Goal: Transaction & Acquisition: Purchase product/service

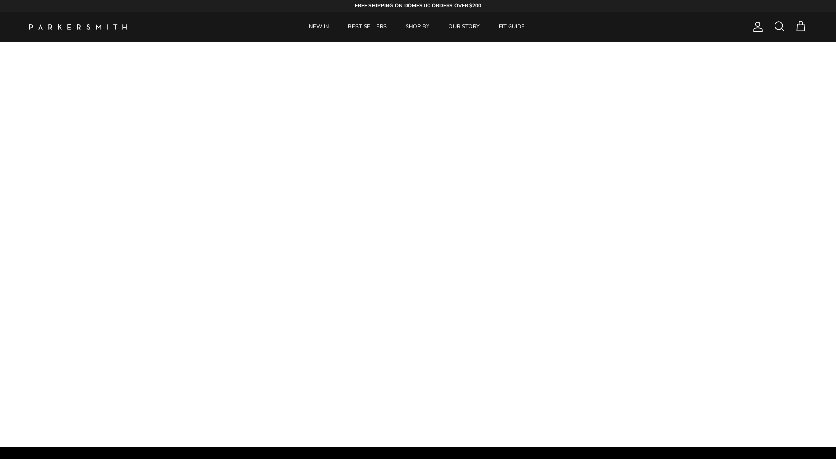
click at [775, 25] on span at bounding box center [780, 27] width 12 height 12
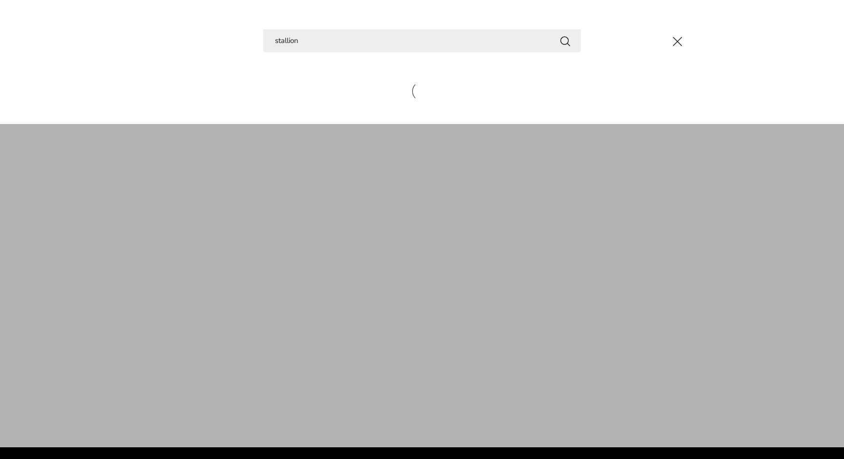
type input "stallion"
click at [565, 41] on button "Search" at bounding box center [565, 41] width 12 height 12
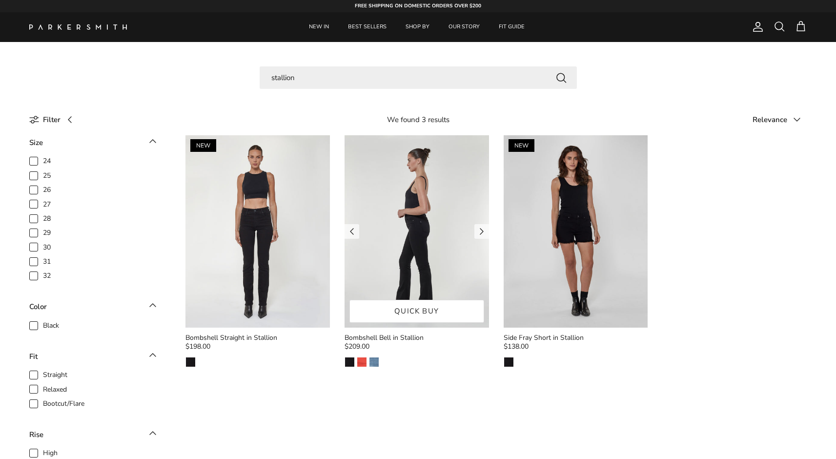
click at [430, 229] on img at bounding box center [417, 231] width 145 height 192
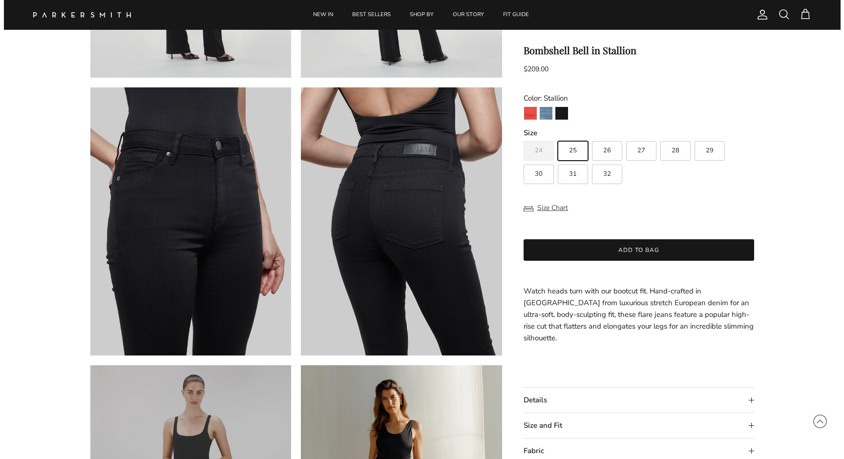
scroll to position [558, 0]
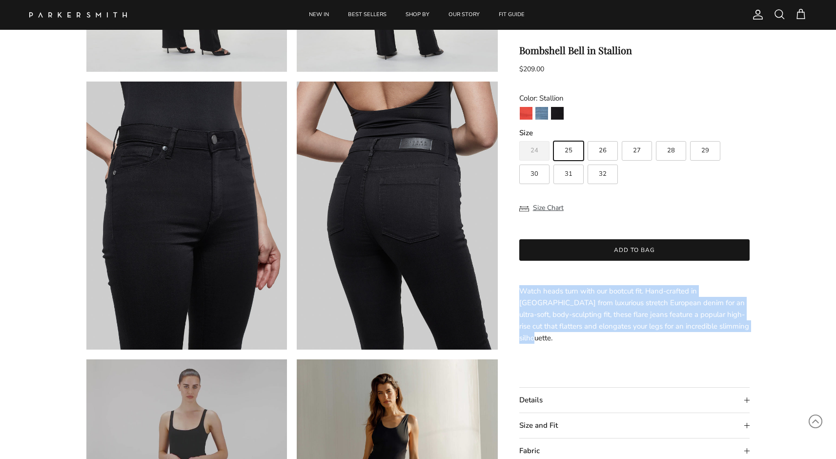
drag, startPoint x: 746, startPoint y: 326, endPoint x: 514, endPoint y: 288, distance: 234.5
click at [514, 288] on product-form "Previous Next" at bounding box center [418, 72] width 723 height 1112
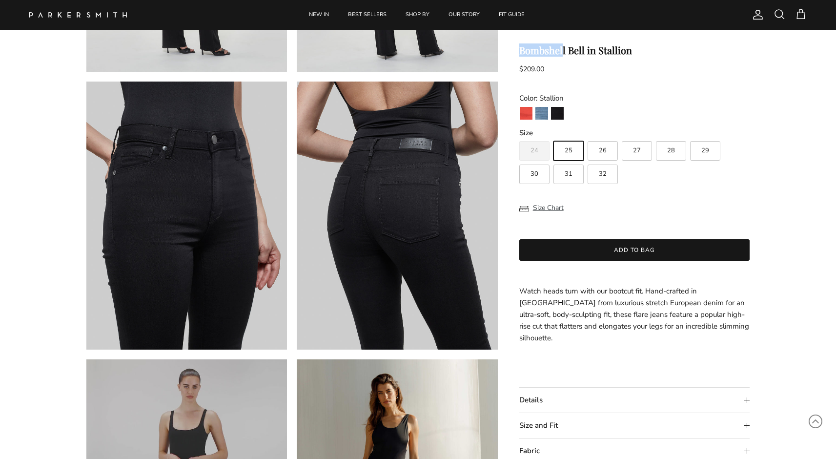
drag, startPoint x: 522, startPoint y: 48, endPoint x: 564, endPoint y: 48, distance: 42.0
click at [564, 48] on h1 "Bombshell Bell in Stallion" at bounding box center [635, 50] width 231 height 12
click at [773, 12] on div "Account Search Cart" at bounding box center [778, 14] width 59 height 13
click at [777, 12] on span at bounding box center [780, 14] width 12 height 12
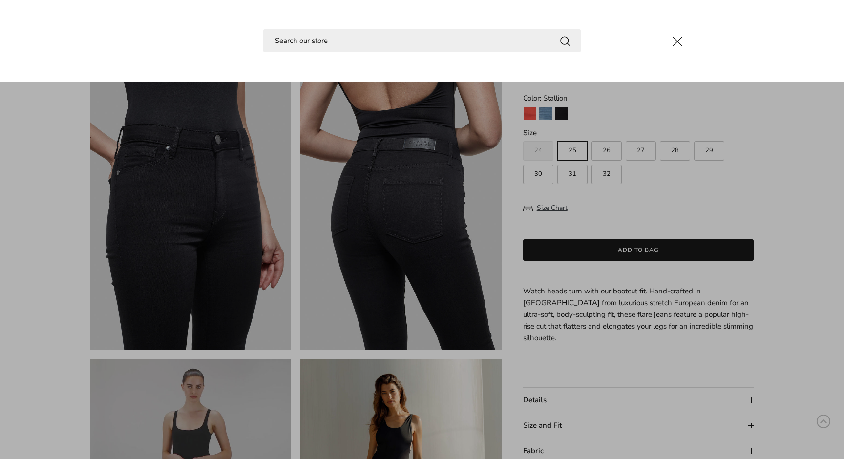
click at [400, 42] on input "Search" at bounding box center [421, 40] width 317 height 23
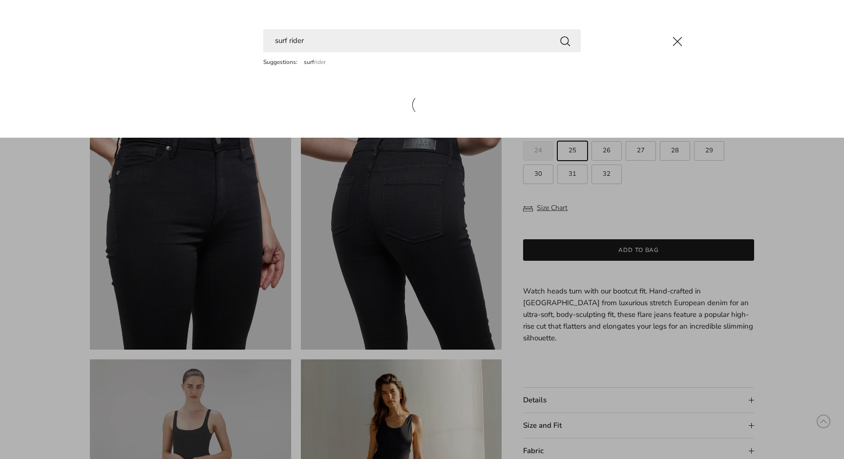
type input "surf rider"
click at [565, 41] on button "Search" at bounding box center [565, 41] width 12 height 12
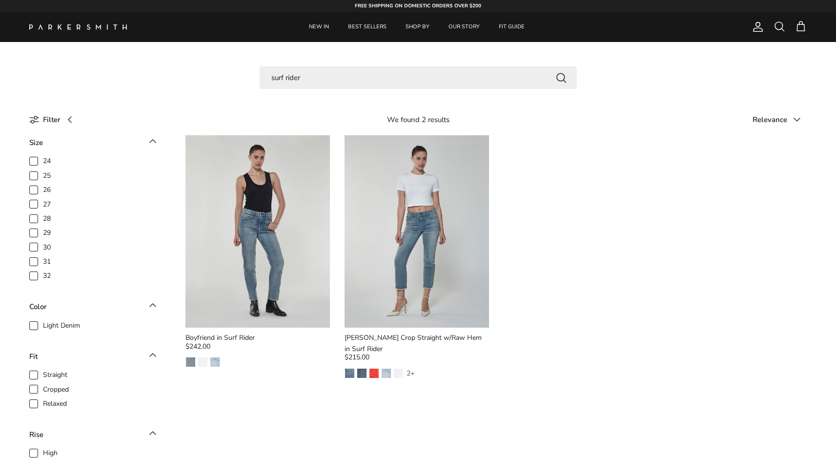
click at [376, 89] on div "Search surf rider" at bounding box center [418, 87] width 836 height 42
click at [353, 66] on input "surf rider" at bounding box center [418, 77] width 317 height 23
click at [355, 67] on input "surf rider" at bounding box center [418, 77] width 317 height 23
click at [351, 74] on input "surf rider" at bounding box center [418, 77] width 317 height 23
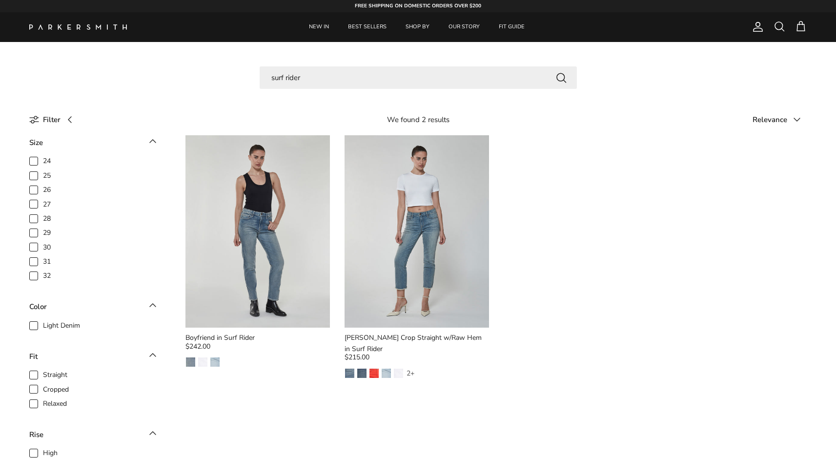
click at [351, 74] on input "surf rider" at bounding box center [418, 77] width 317 height 23
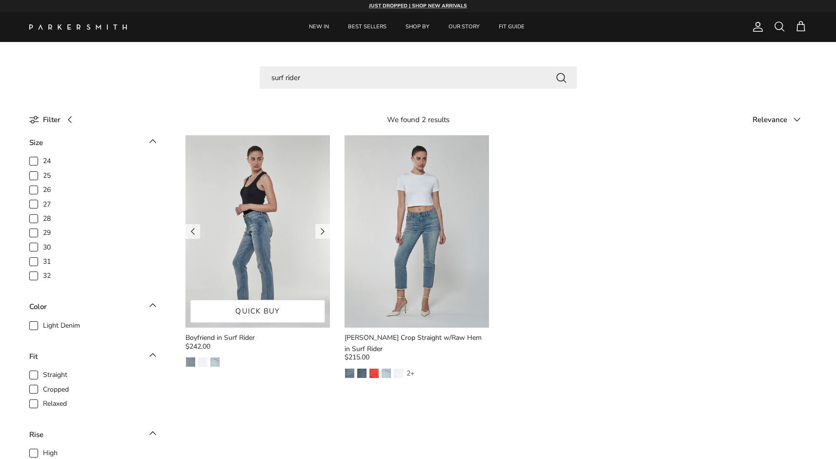
click at [299, 194] on img at bounding box center [258, 231] width 145 height 192
